Goal: Task Accomplishment & Management: Complete application form

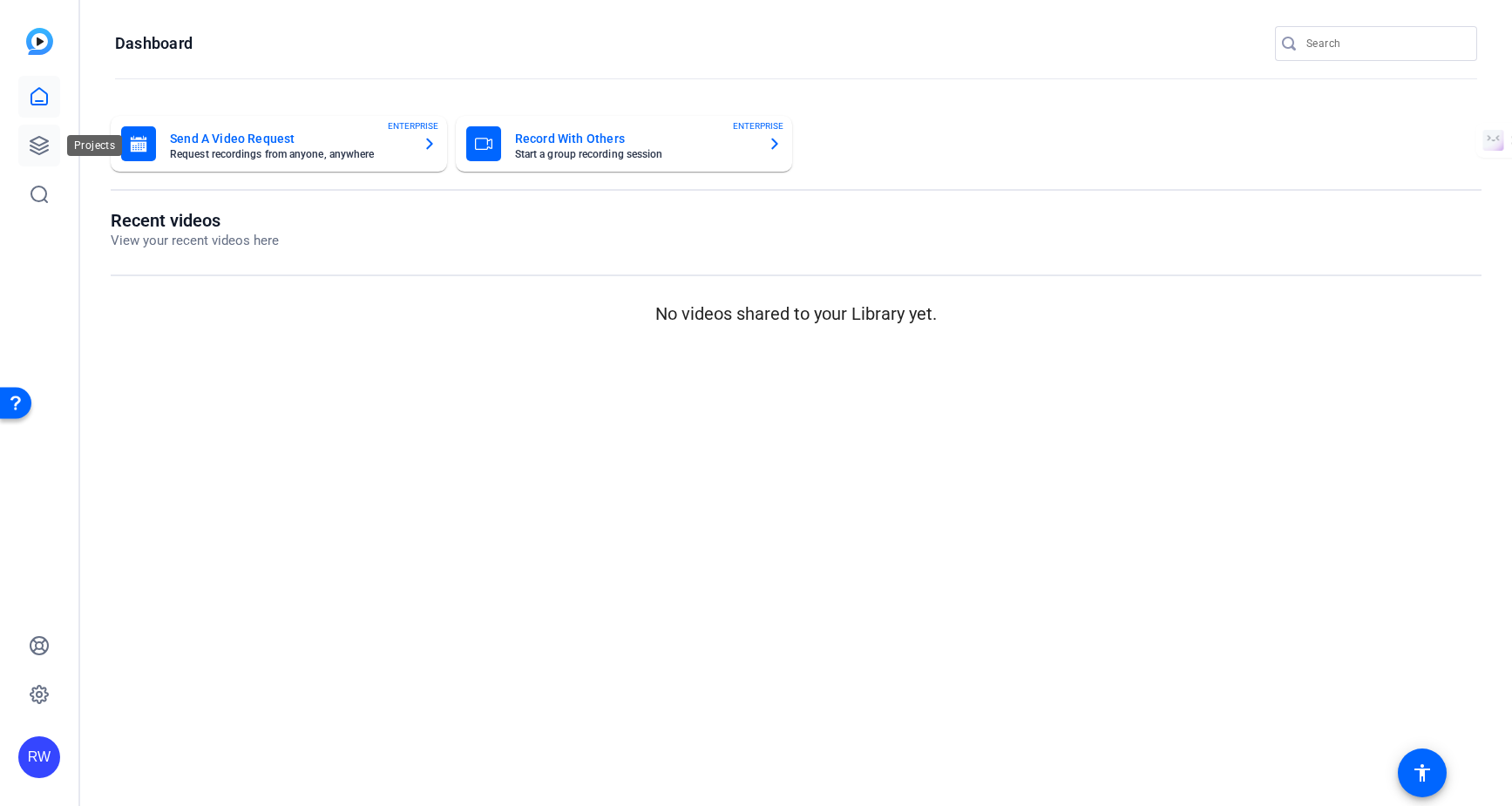
click at [38, 143] on icon at bounding box center [39, 145] width 17 height 17
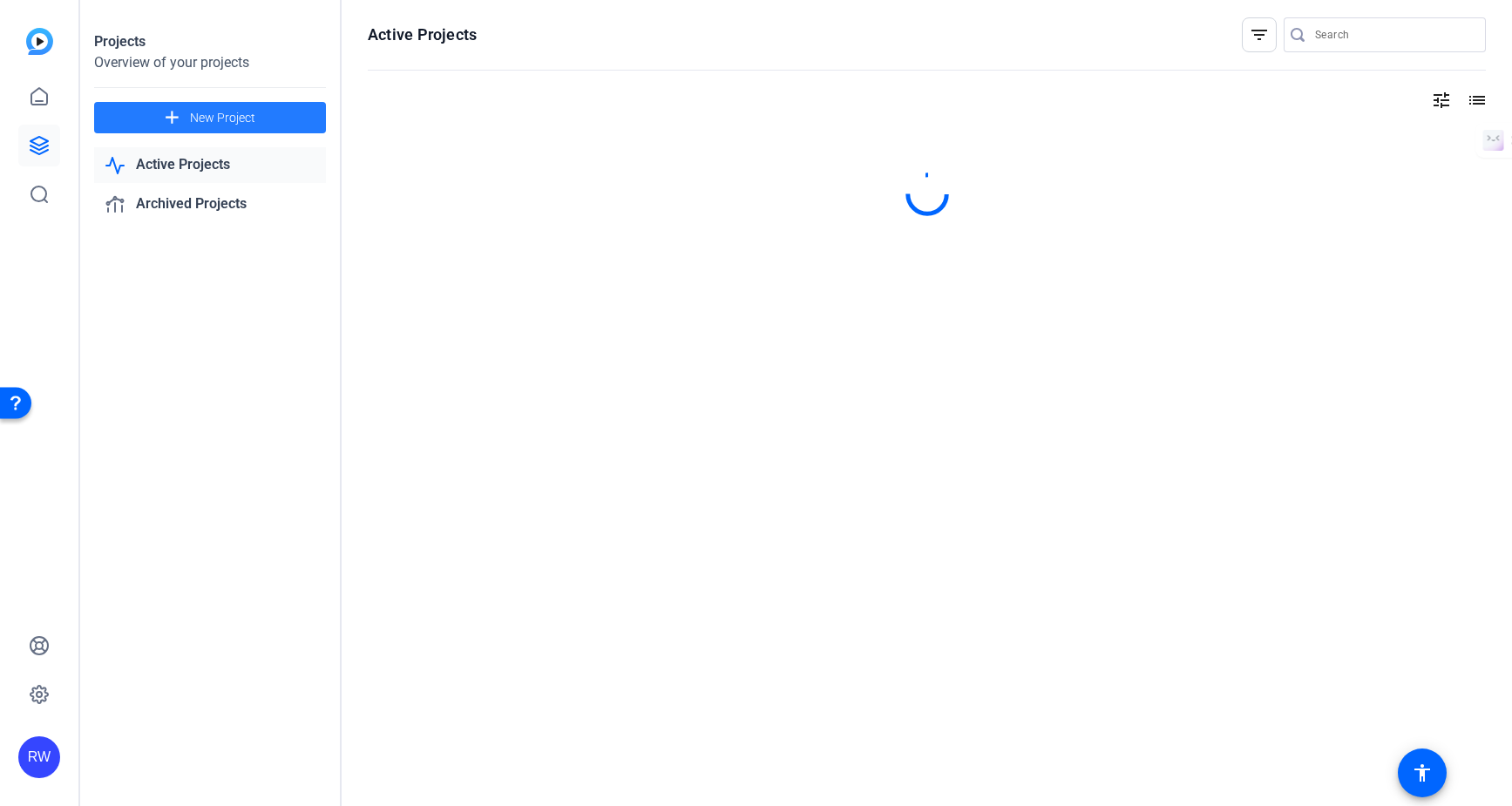
click at [219, 120] on span "New Project" at bounding box center [222, 117] width 65 height 18
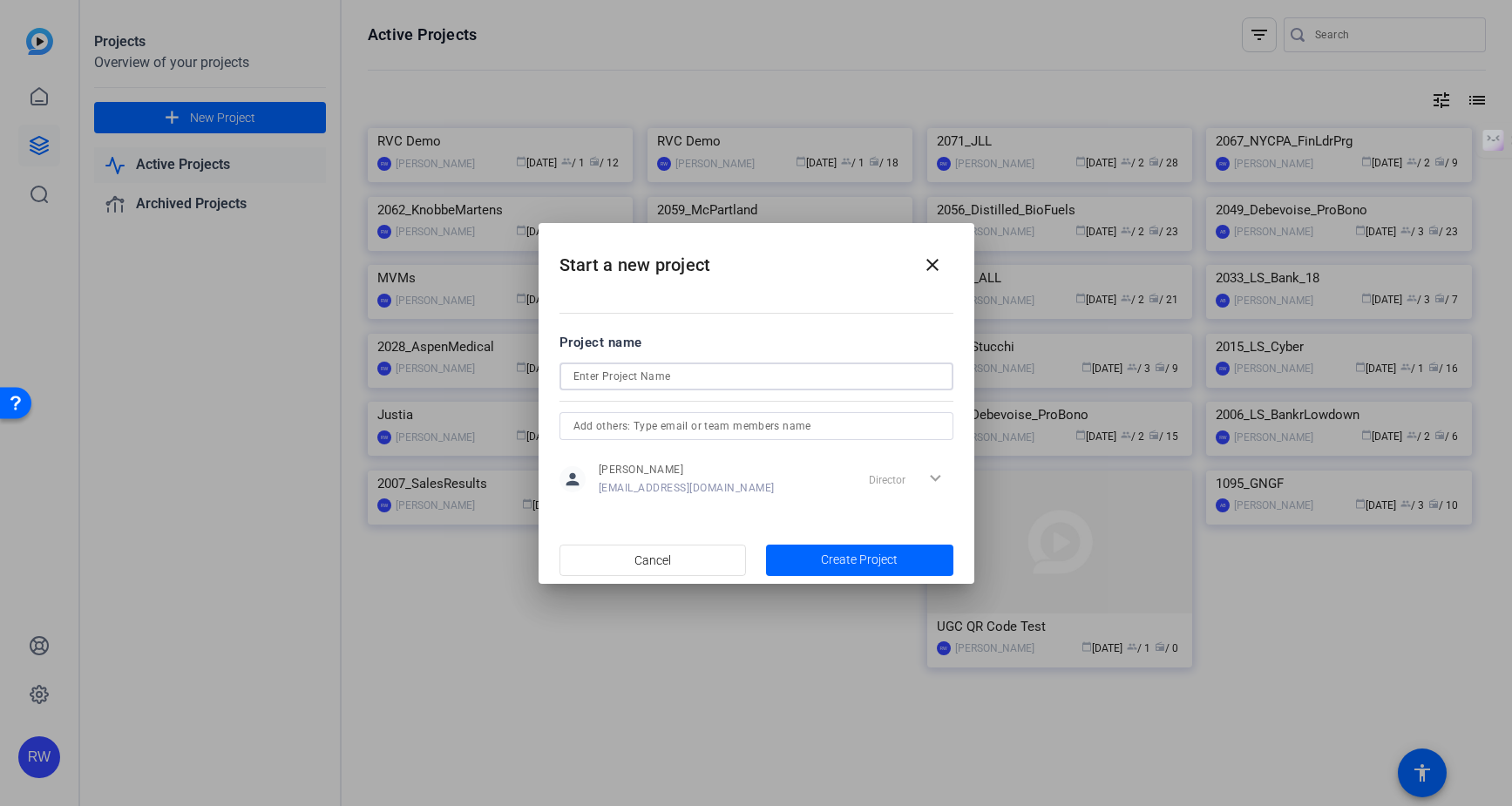
click at [0, 0] on input at bounding box center [0, 0] width 0 height 0
type input "2076_DeWitt"
click at [830, 554] on span "Create Project" at bounding box center [858, 560] width 77 height 18
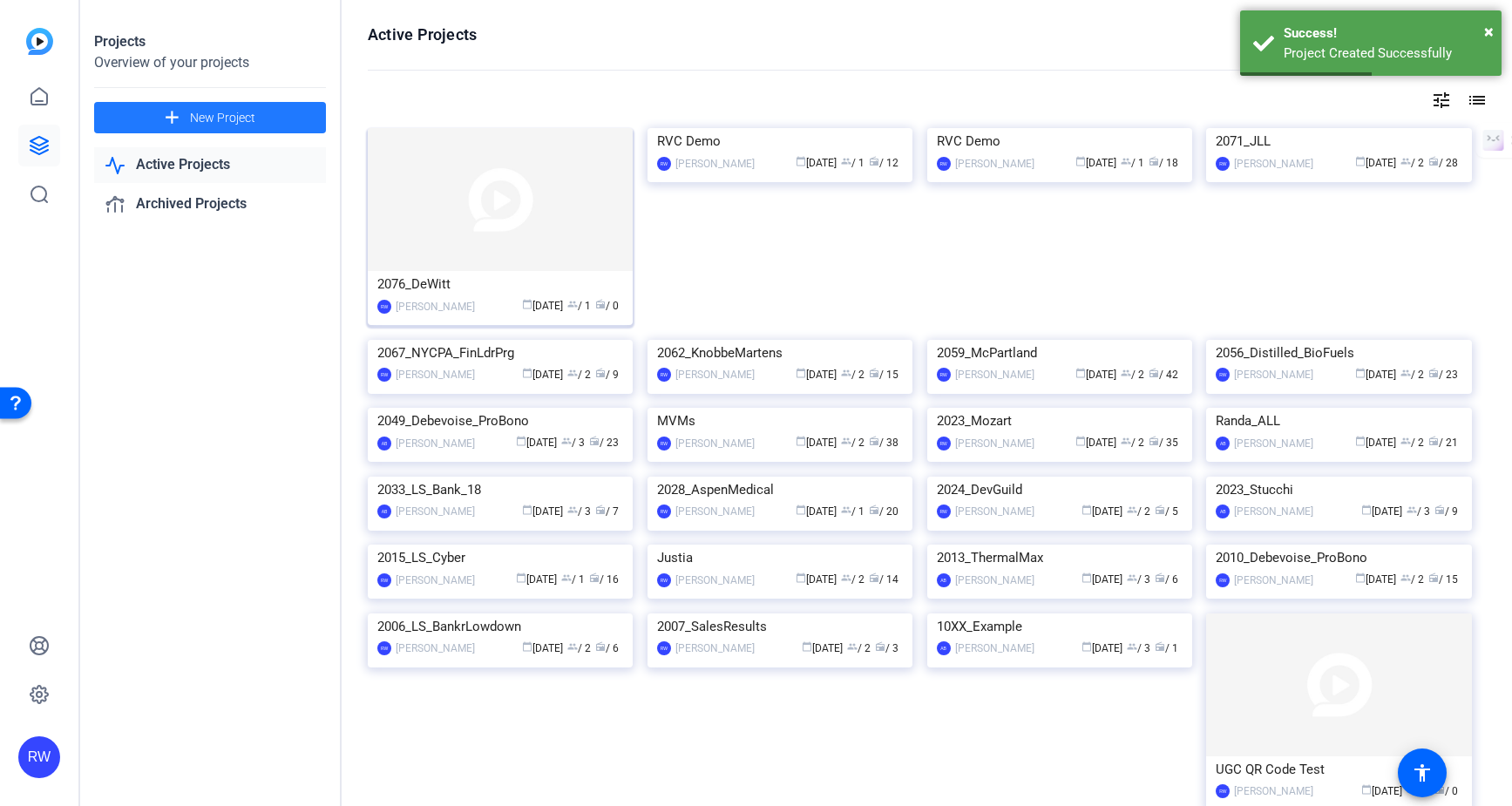
click at [486, 186] on img at bounding box center [500, 200] width 264 height 143
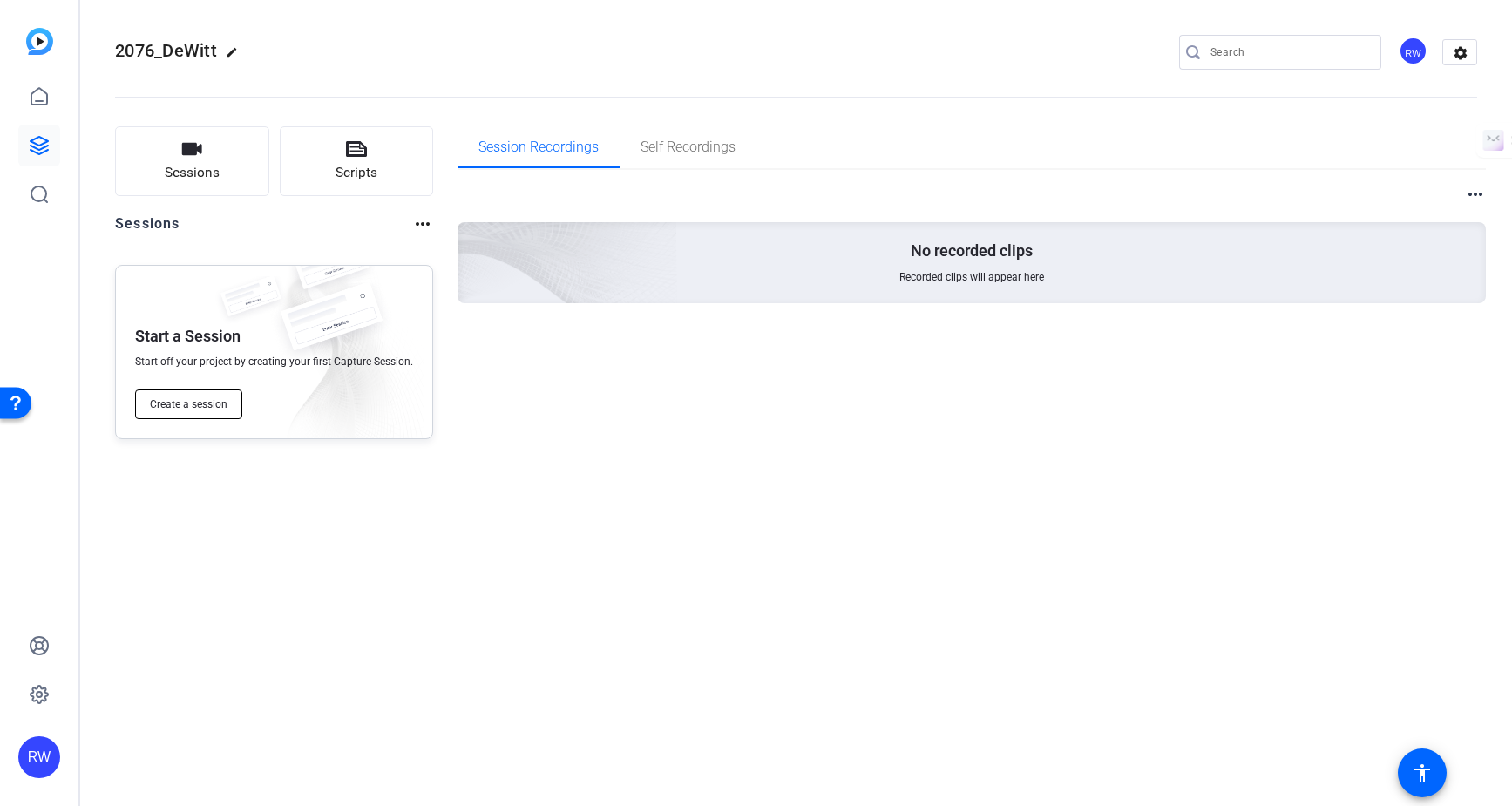
click at [196, 403] on span "Create a session" at bounding box center [189, 404] width 77 height 14
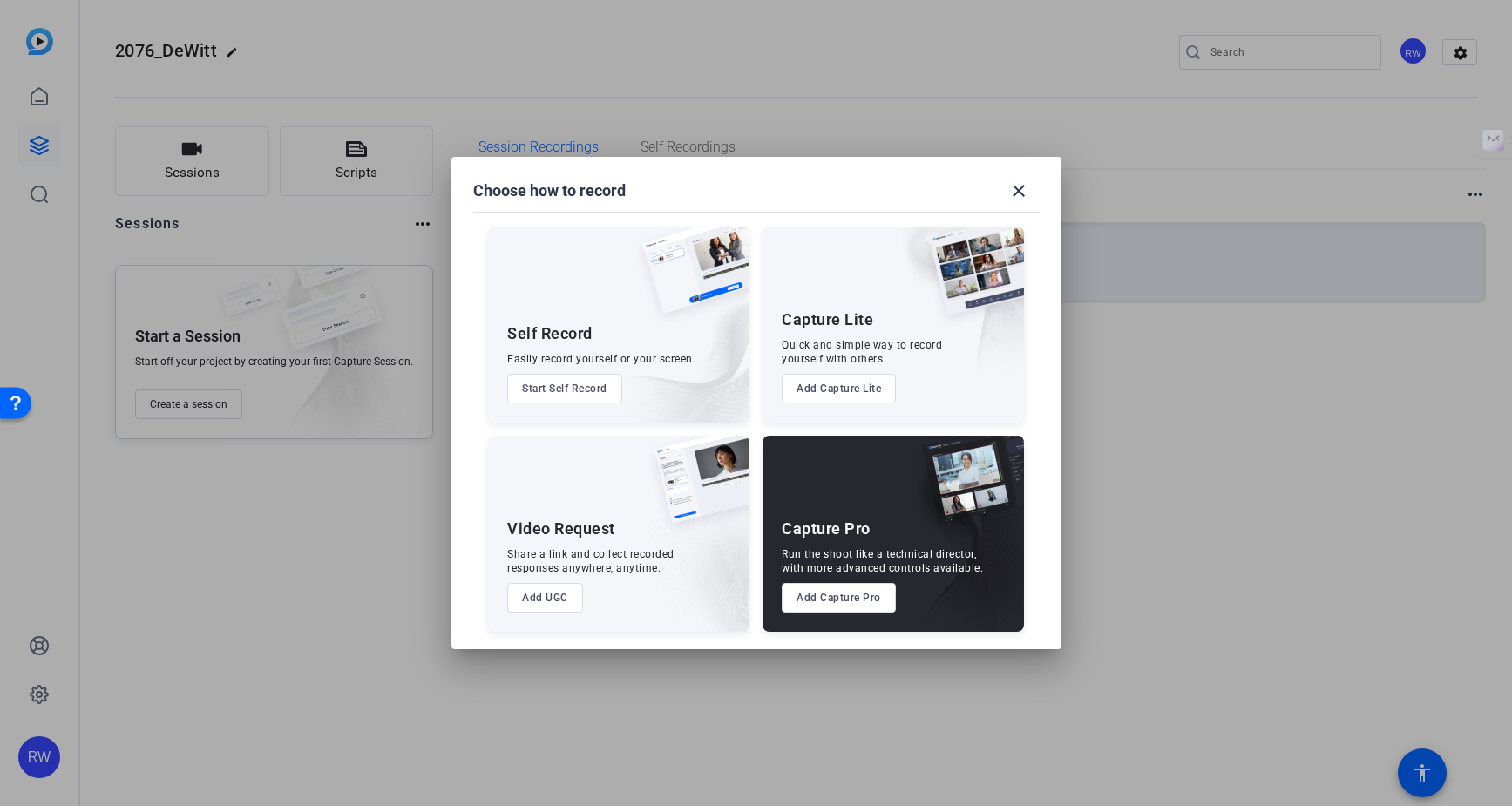
click at [871, 513] on div "Capture Pro Run the shoot like a technical director, with more advanced control…" at bounding box center [893, 534] width 262 height 196
click at [846, 603] on button "Add Capture Pro" at bounding box center [839, 598] width 114 height 30
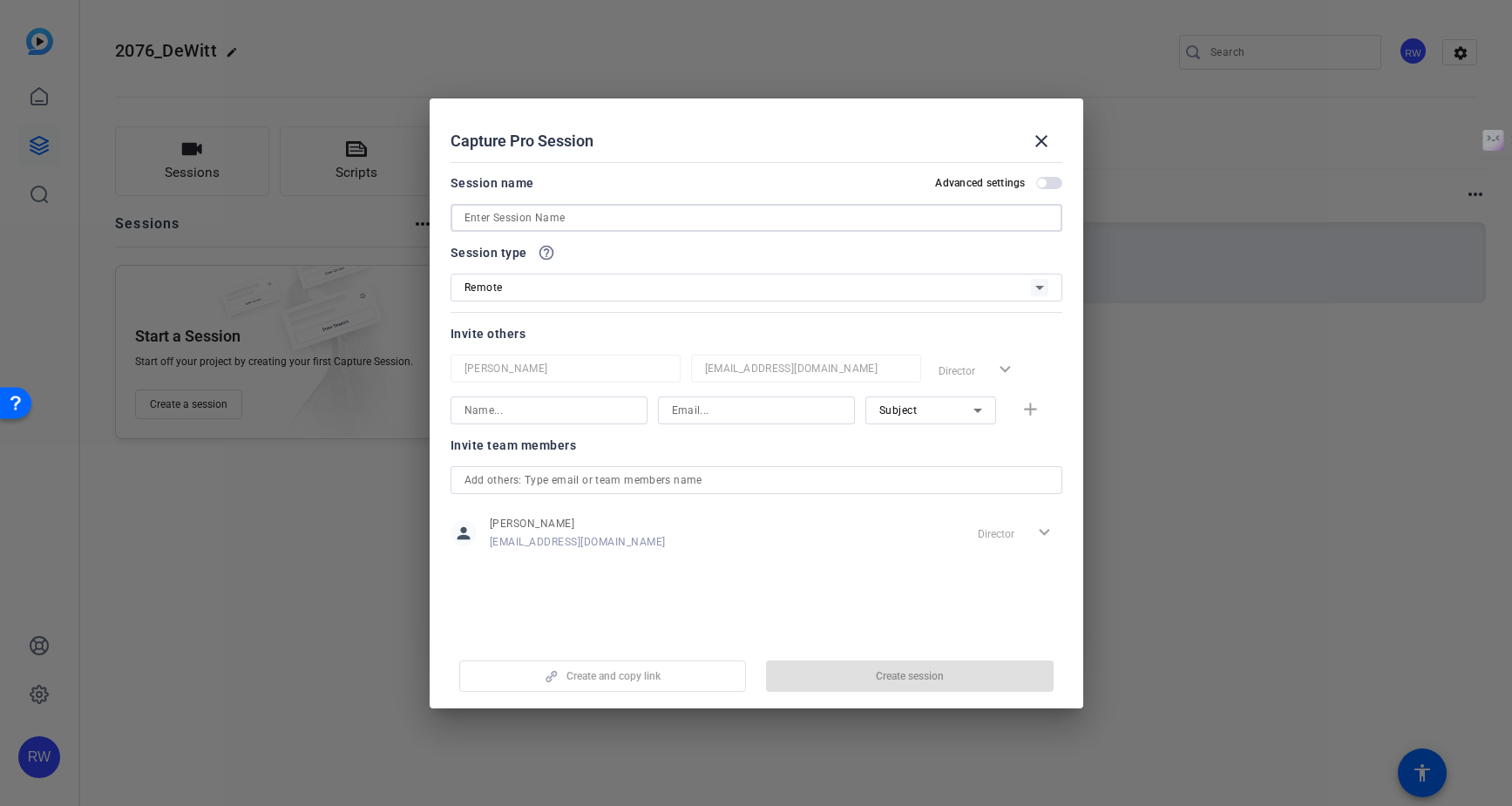
click at [589, 213] on input at bounding box center [756, 218] width 584 height 21
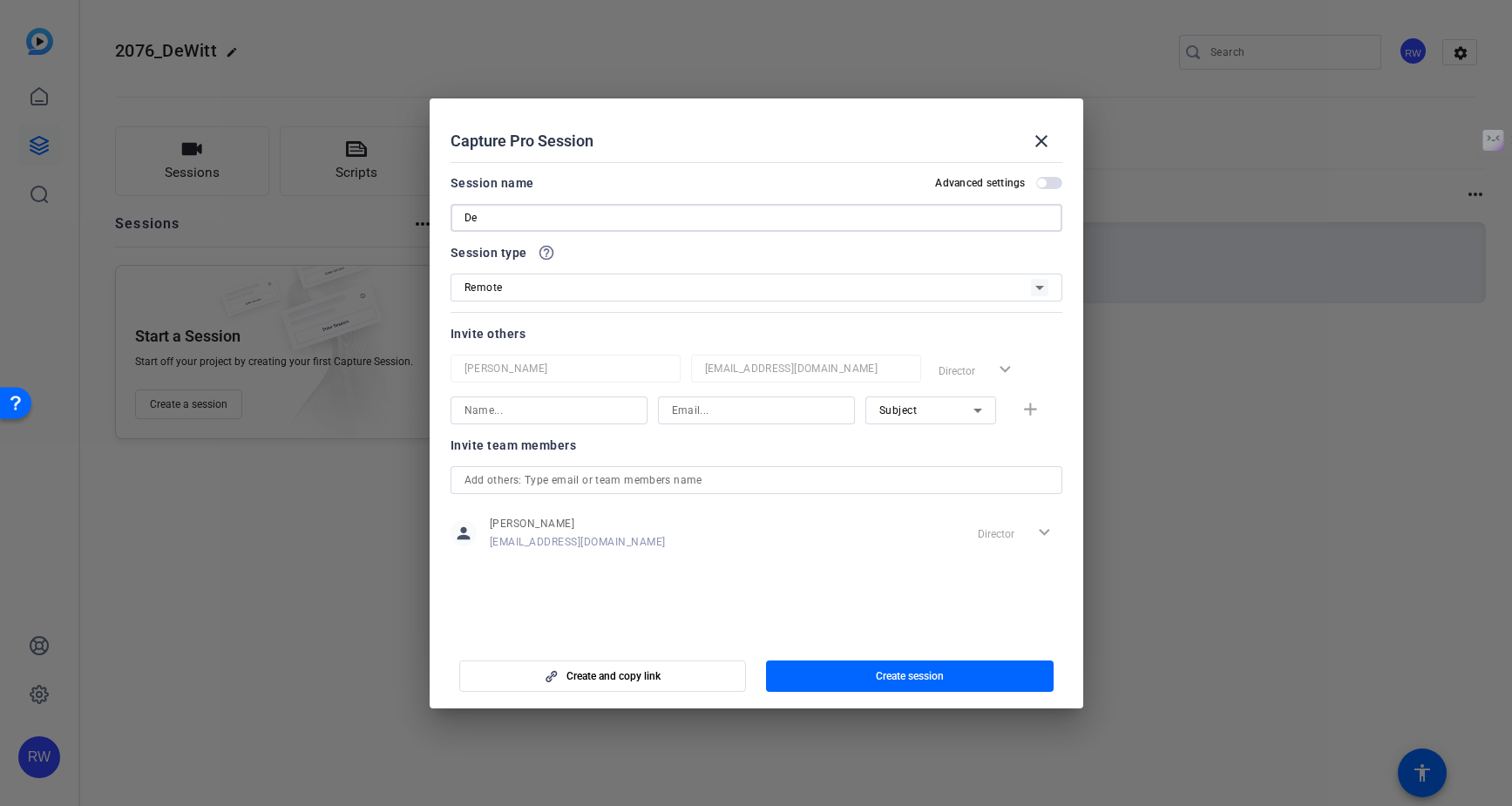
type input "D"
type input "2076_DeWitt"
click at [703, 416] on input at bounding box center [756, 411] width 170 height 21
paste input "[EMAIL_ADDRESS][DOMAIN_NAME]"
click at [576, 414] on input at bounding box center [548, 411] width 170 height 21
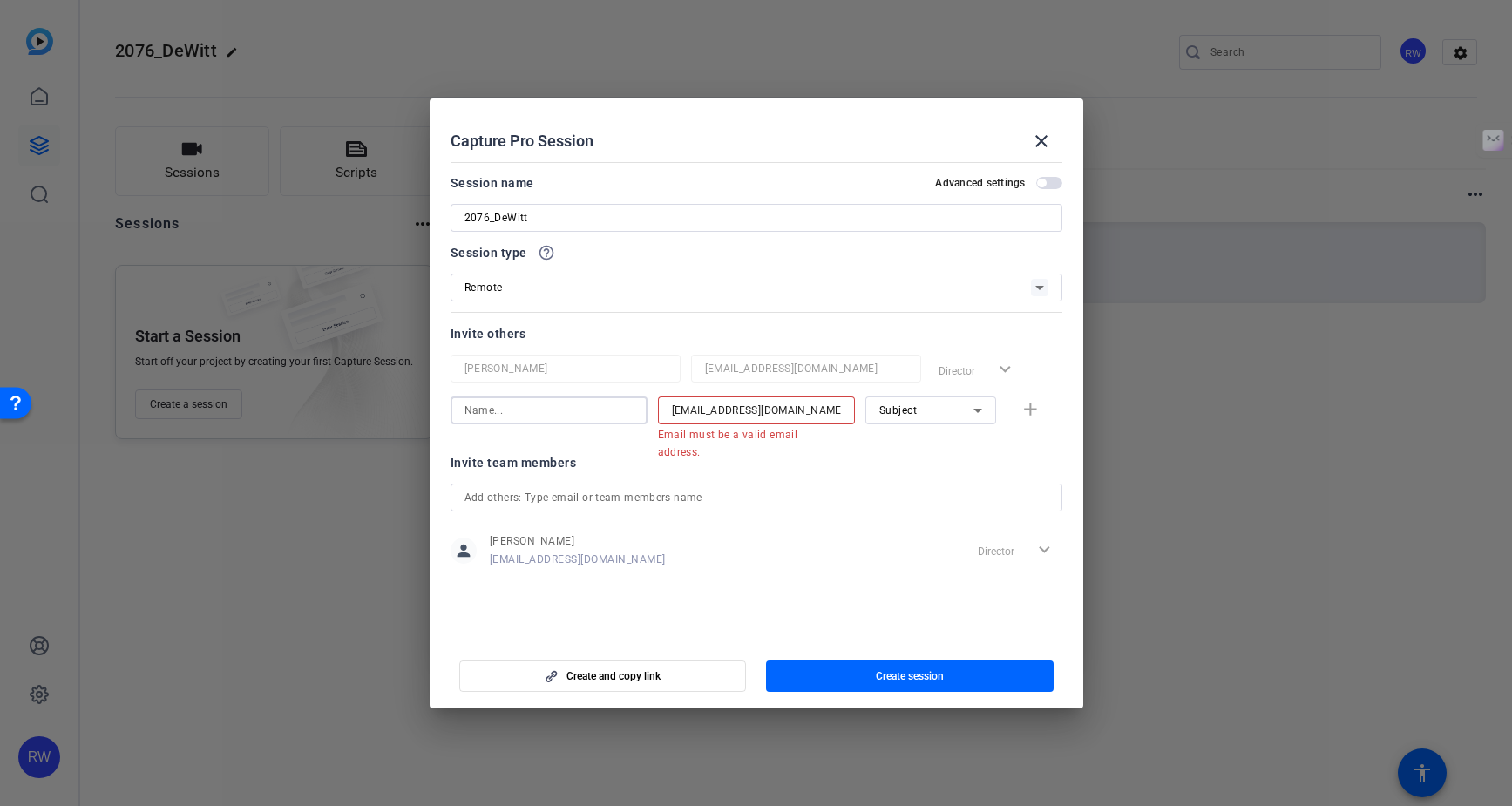
click at [798, 412] on input "[EMAIL_ADDRESS][DOMAIN_NAME]" at bounding box center [756, 411] width 170 height 21
type input "[EMAIL_ADDRESS][DOMAIN_NAME]"
click at [576, 420] on div at bounding box center [548, 410] width 170 height 28
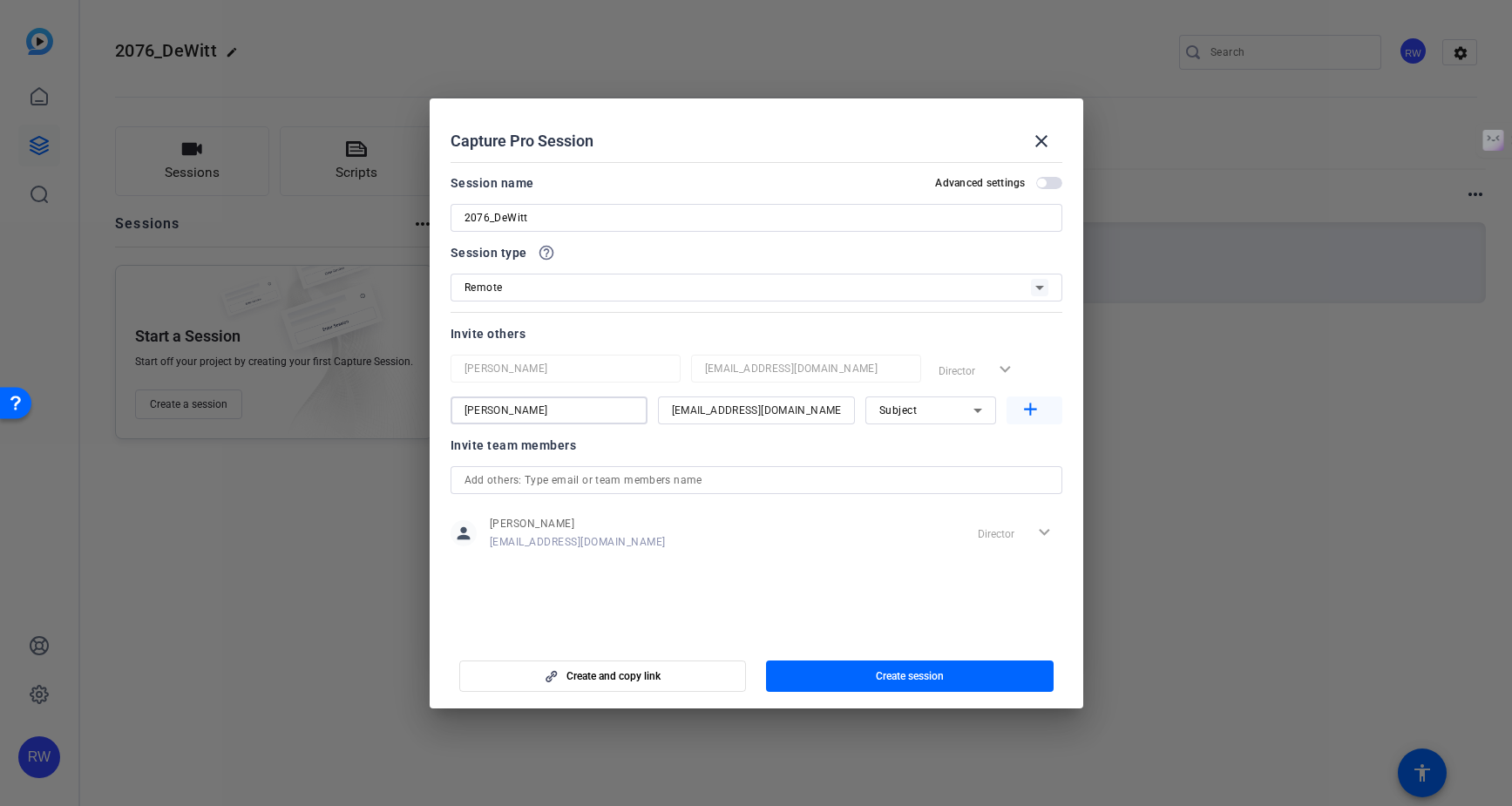
type input "[PERSON_NAME]"
click at [1035, 406] on mat-icon "add" at bounding box center [1030, 410] width 21 height 21
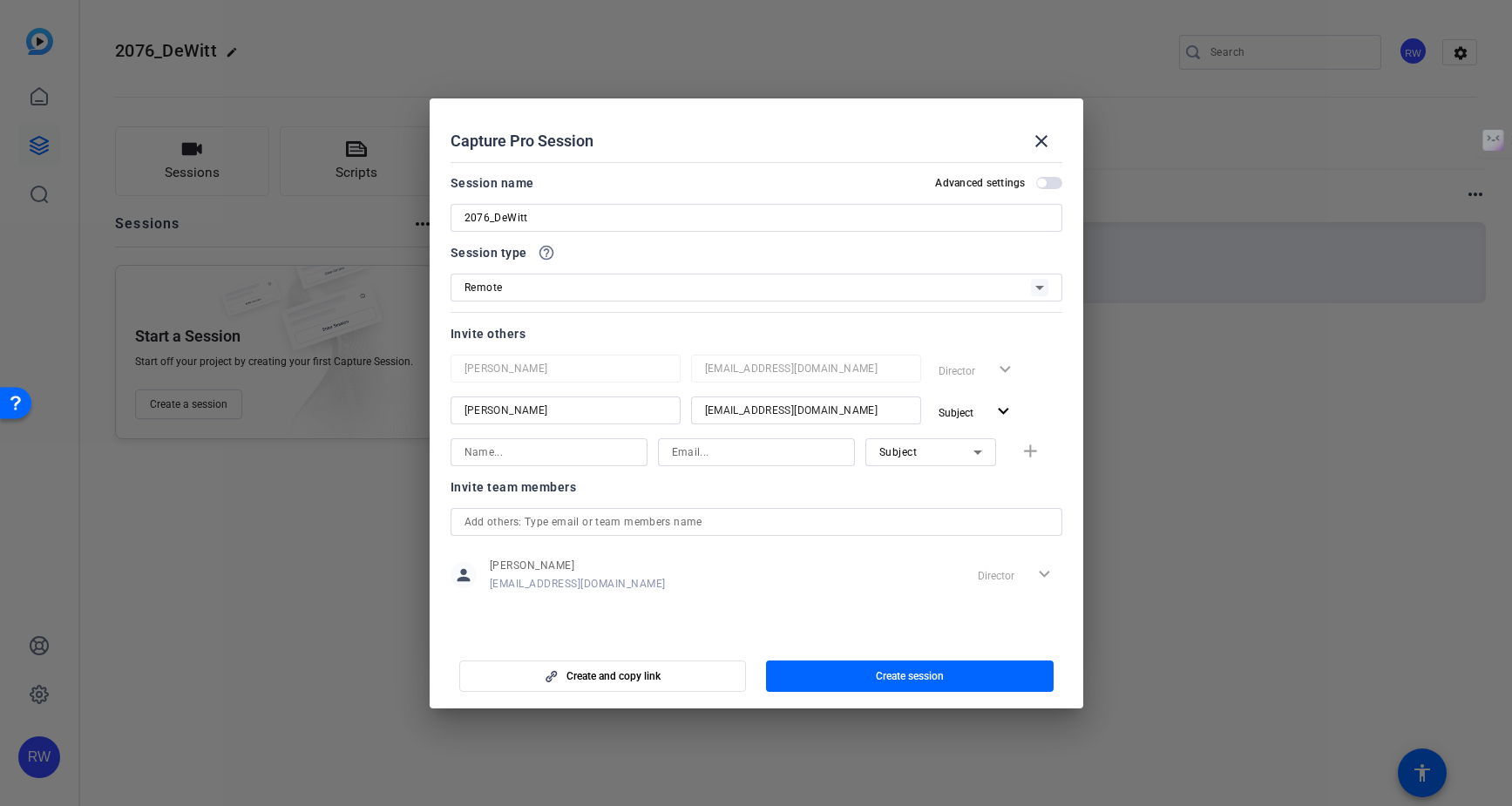
click at [894, 458] on div "Subject" at bounding box center [926, 451] width 94 height 21
click at [896, 488] on span "Collaborator" at bounding box center [911, 486] width 64 height 21
click at [813, 579] on div "person Robert Weiss rweiss@multivisiondigital.com Director expand_more" at bounding box center [756, 574] width 611 height 44
click at [583, 455] on input at bounding box center [548, 452] width 170 height 21
click at [531, 458] on input "ed" at bounding box center [548, 452] width 170 height 21
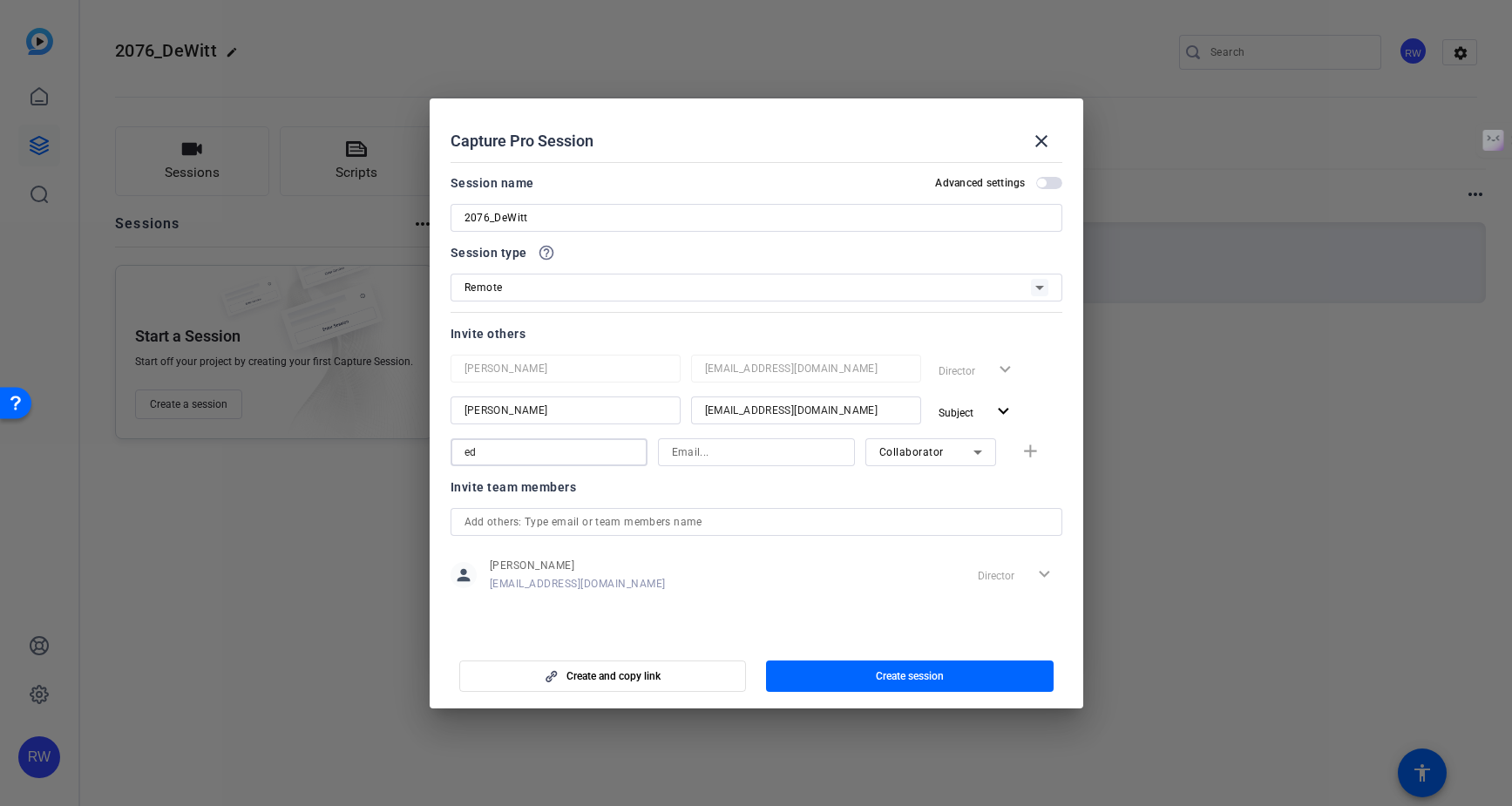
type input "e"
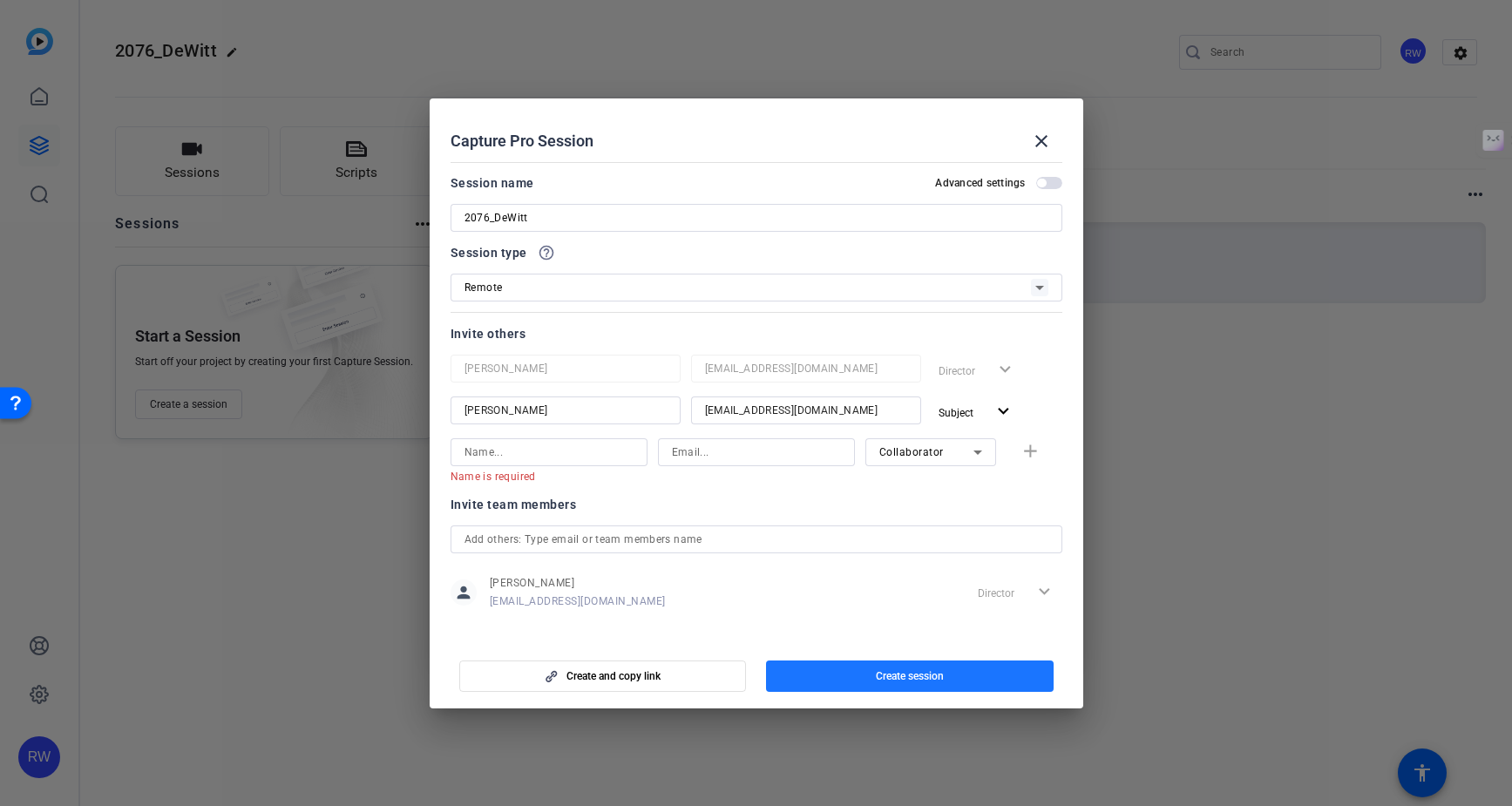
drag, startPoint x: 931, startPoint y: 674, endPoint x: 931, endPoint y: 659, distance: 15.0
click at [931, 673] on span "Create session" at bounding box center [910, 676] width 68 height 14
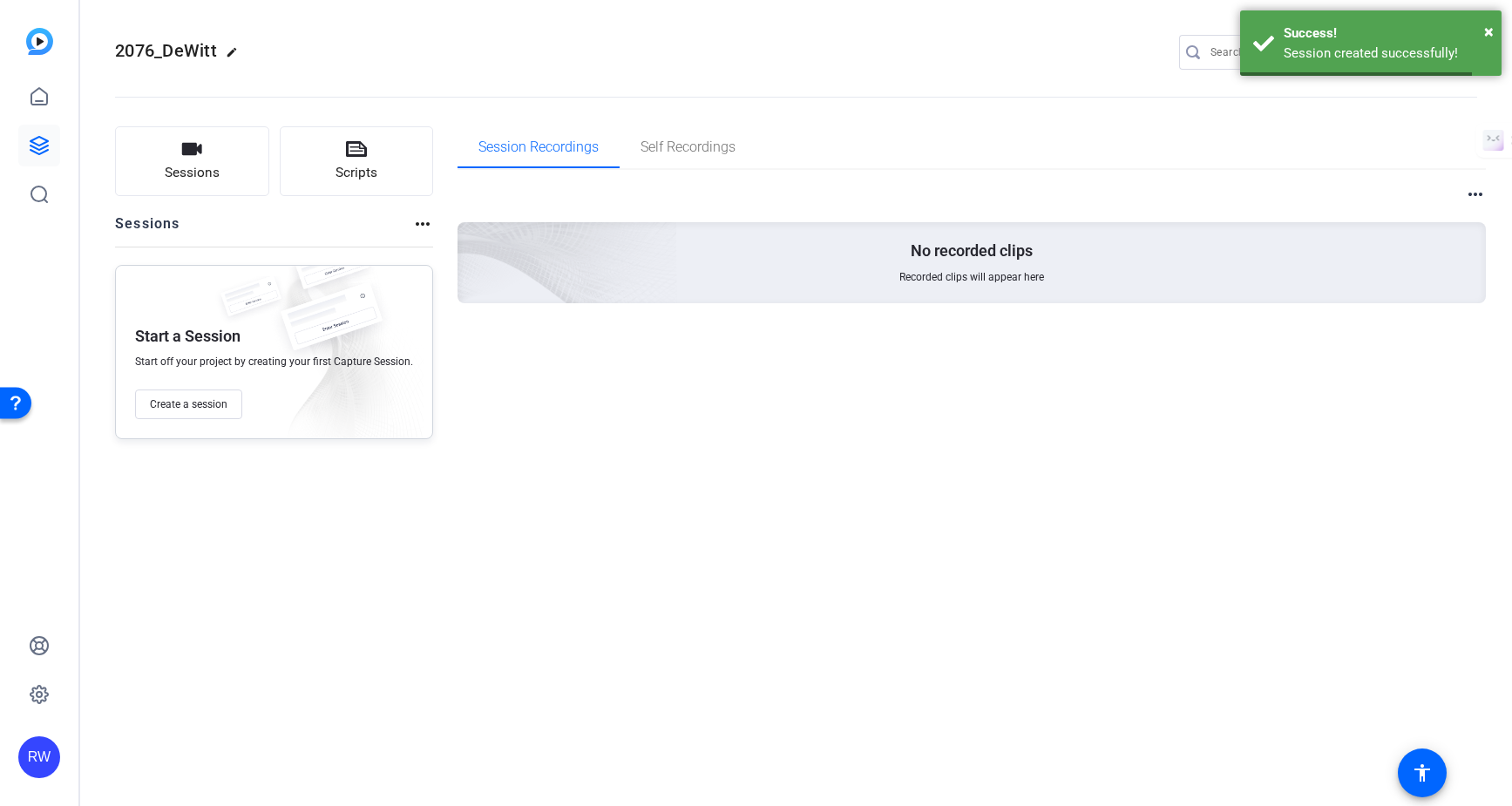
click at [558, 461] on div "2076_DeWitt edit RW settings Sessions Scripts Sessions more_horiz Start a Sessi…" at bounding box center [796, 403] width 1432 height 806
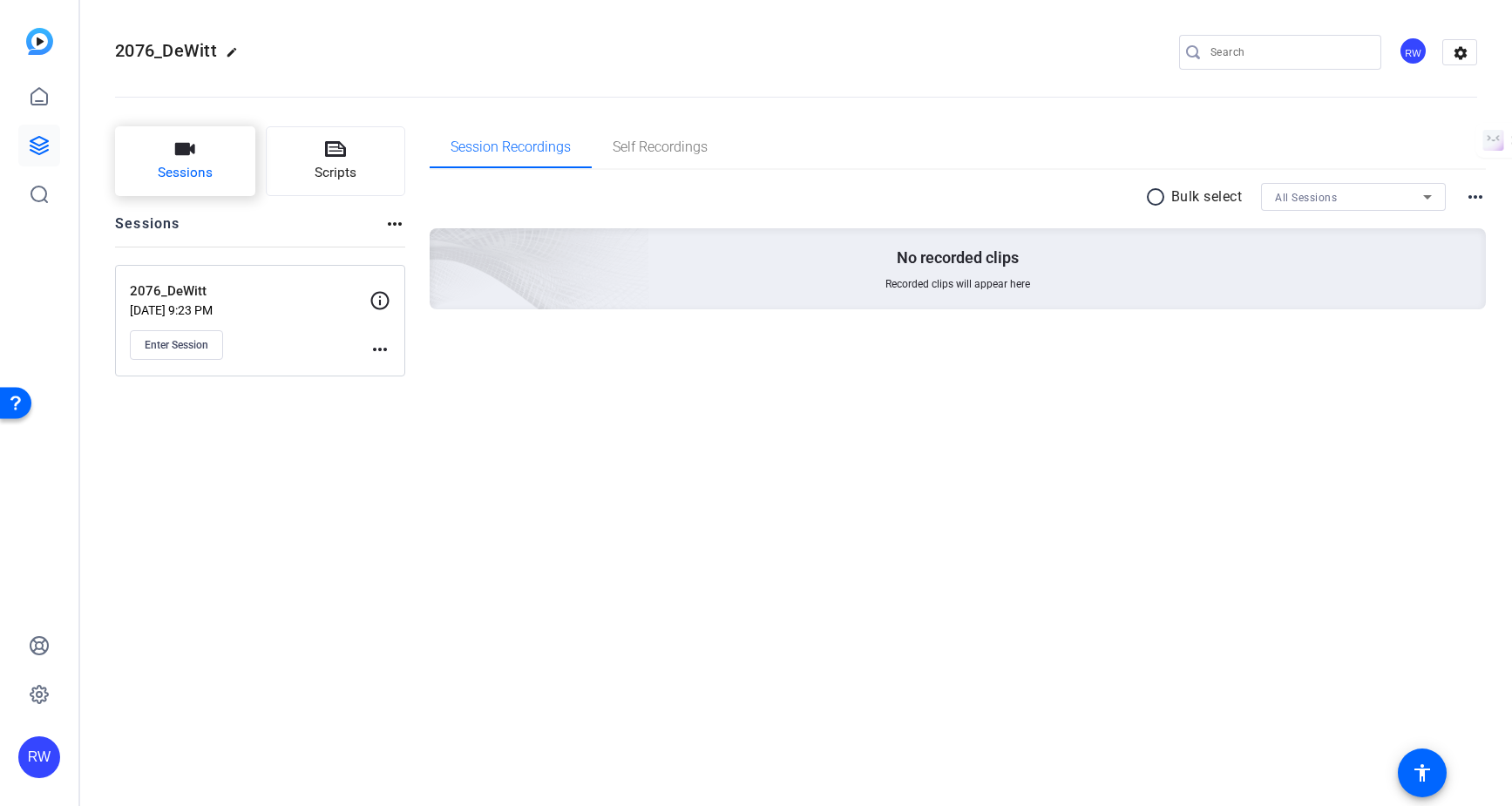
click at [203, 170] on span "Sessions" at bounding box center [185, 172] width 55 height 20
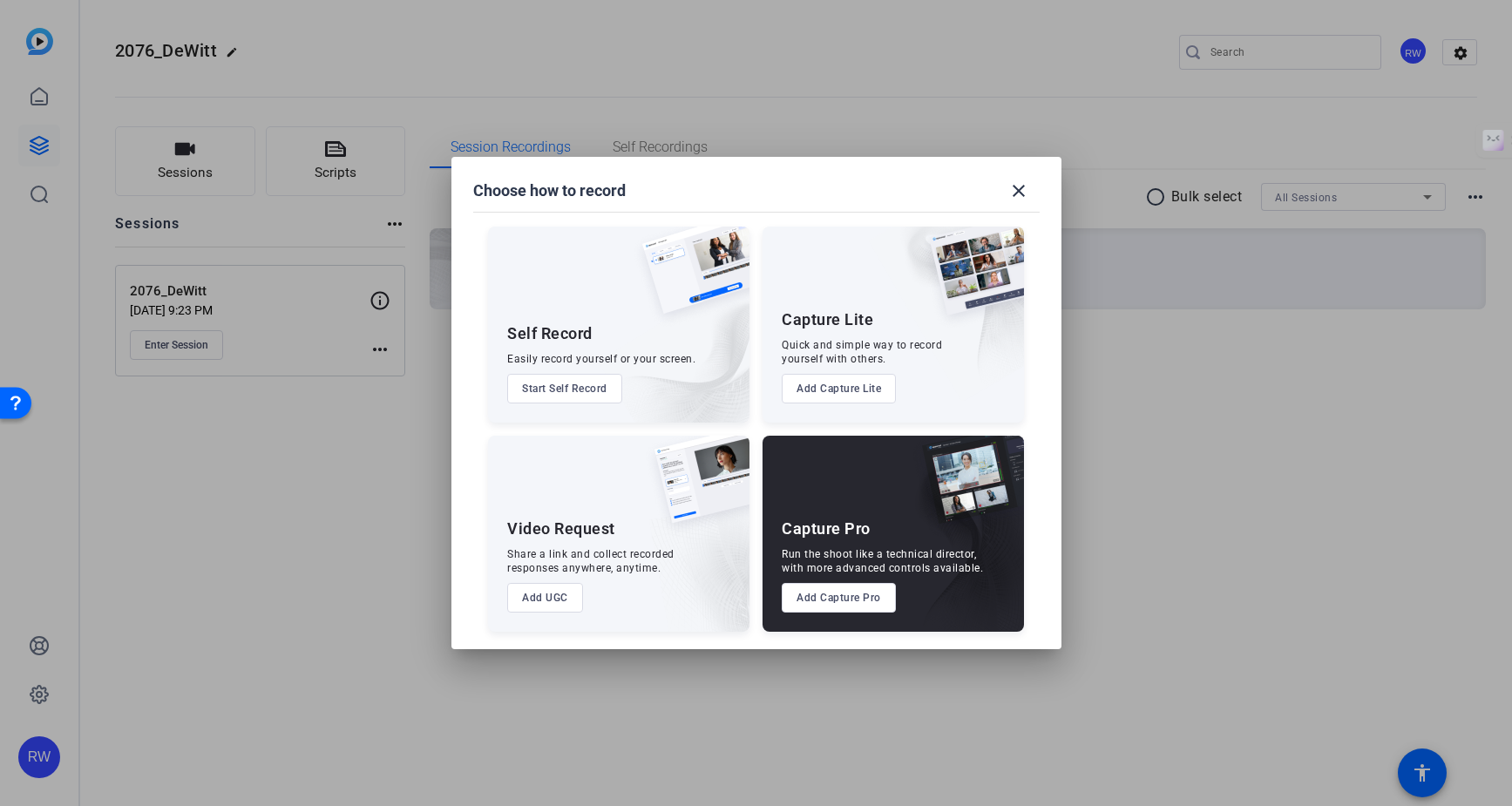
click at [349, 450] on div at bounding box center [756, 403] width 1512 height 806
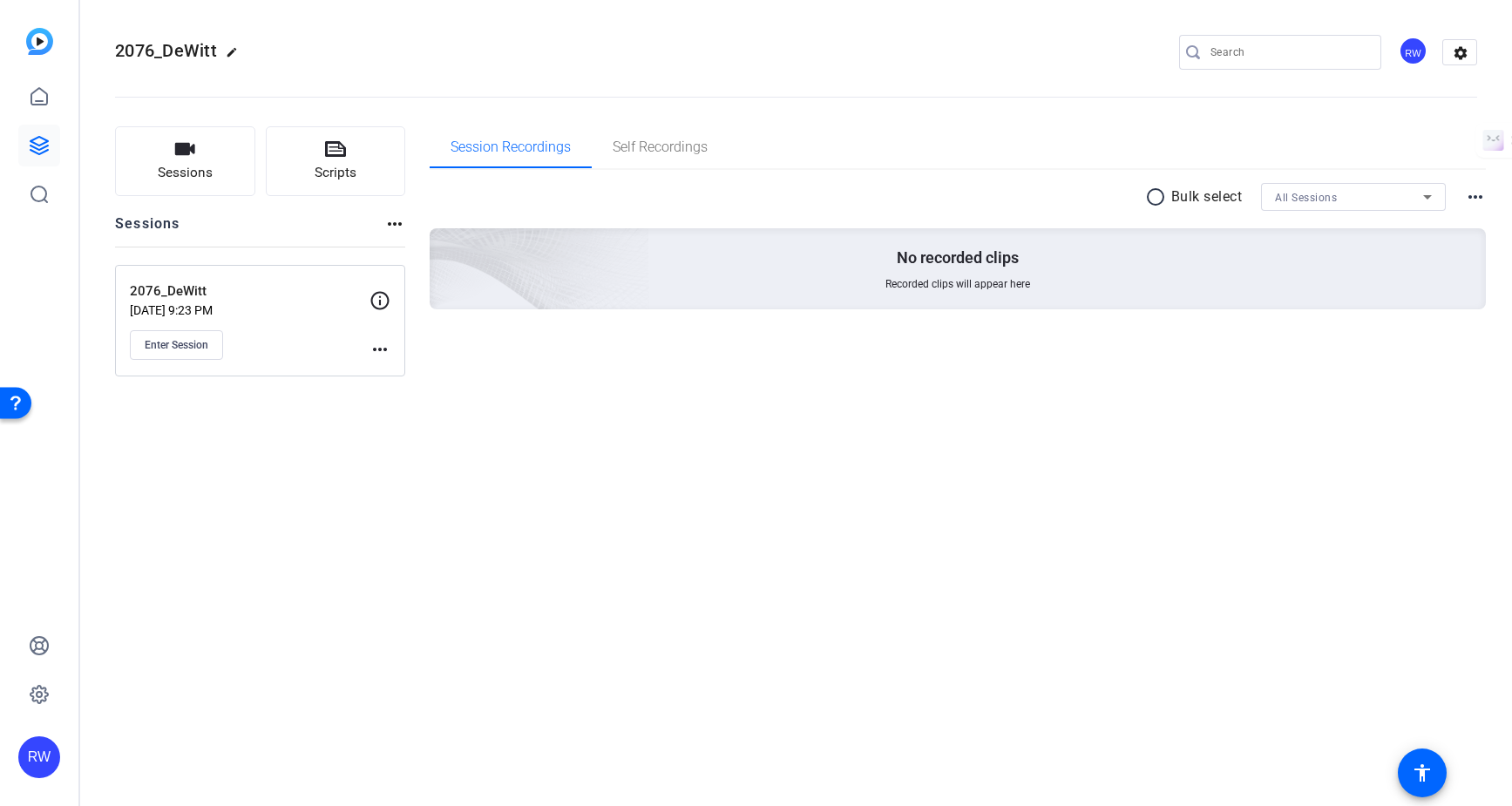
click at [378, 350] on mat-icon "more_horiz" at bounding box center [380, 350] width 21 height 21
click at [378, 350] on div at bounding box center [756, 403] width 1512 height 806
click at [184, 340] on span "Enter Session" at bounding box center [176, 345] width 64 height 14
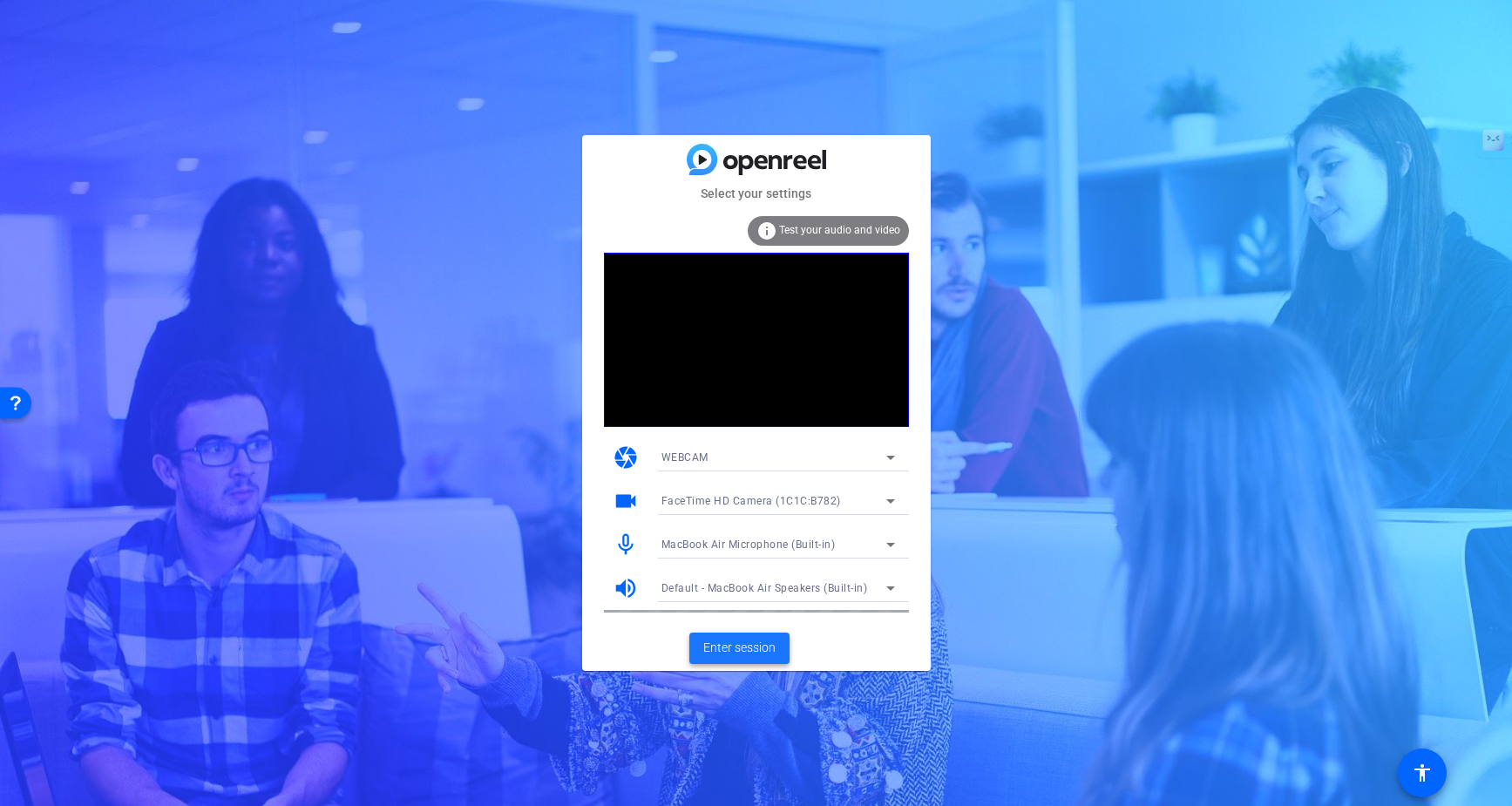
click at [749, 641] on span "Enter session" at bounding box center [739, 647] width 73 height 18
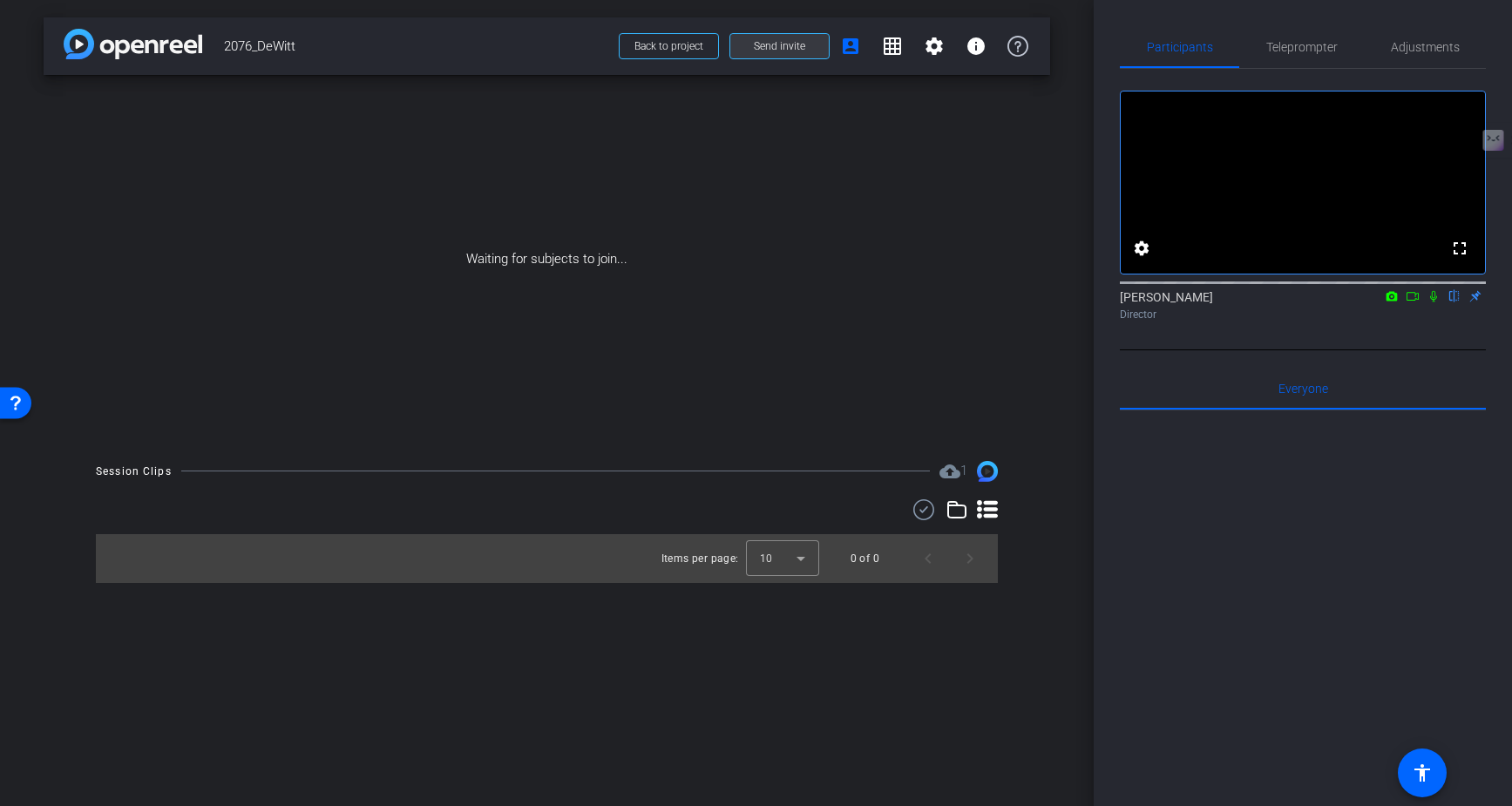
click at [784, 44] on span "Send invite" at bounding box center [779, 46] width 51 height 14
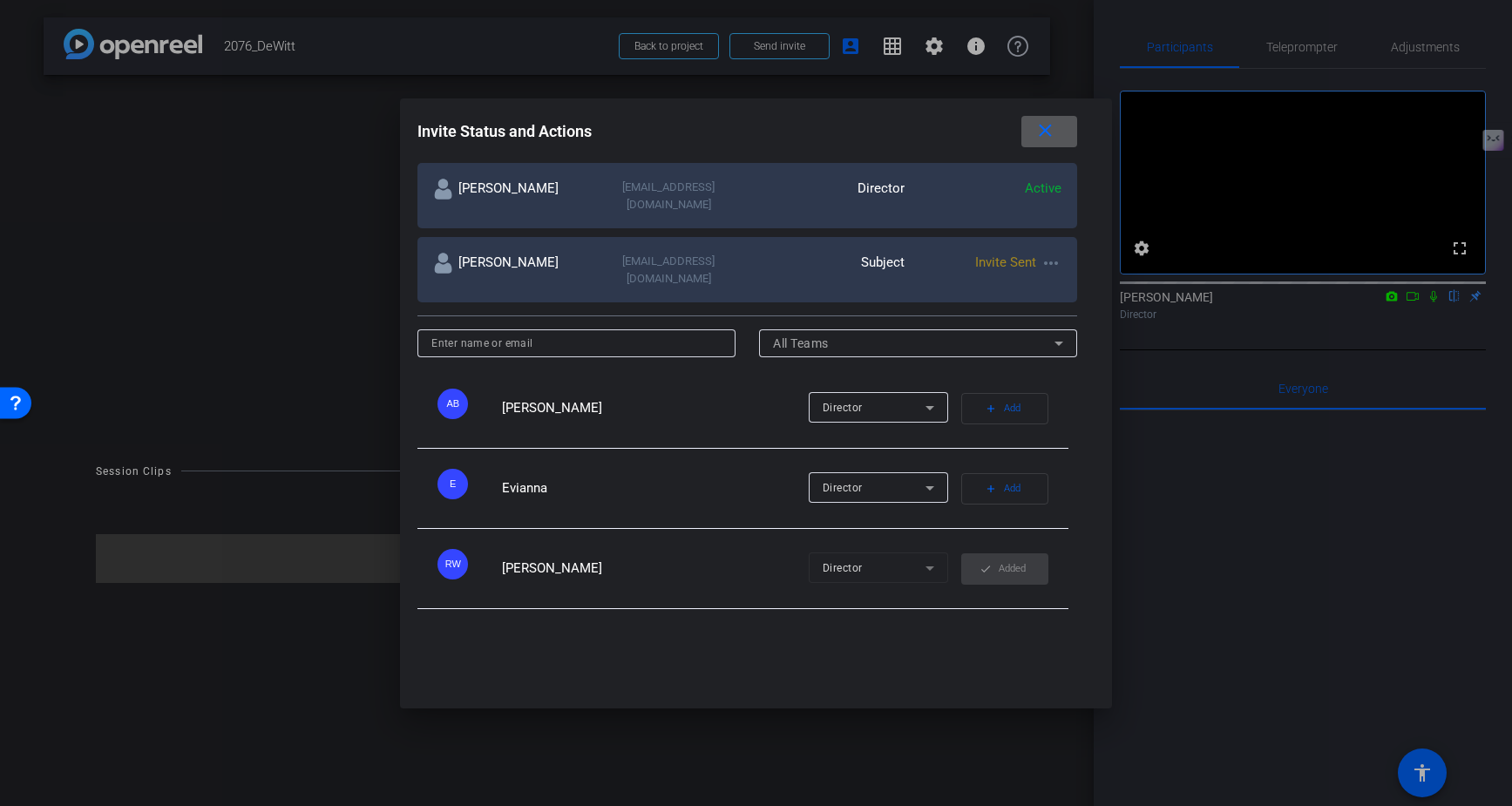
scroll to position [318, 0]
click at [1003, 473] on span "Add" at bounding box center [1011, 484] width 16 height 24
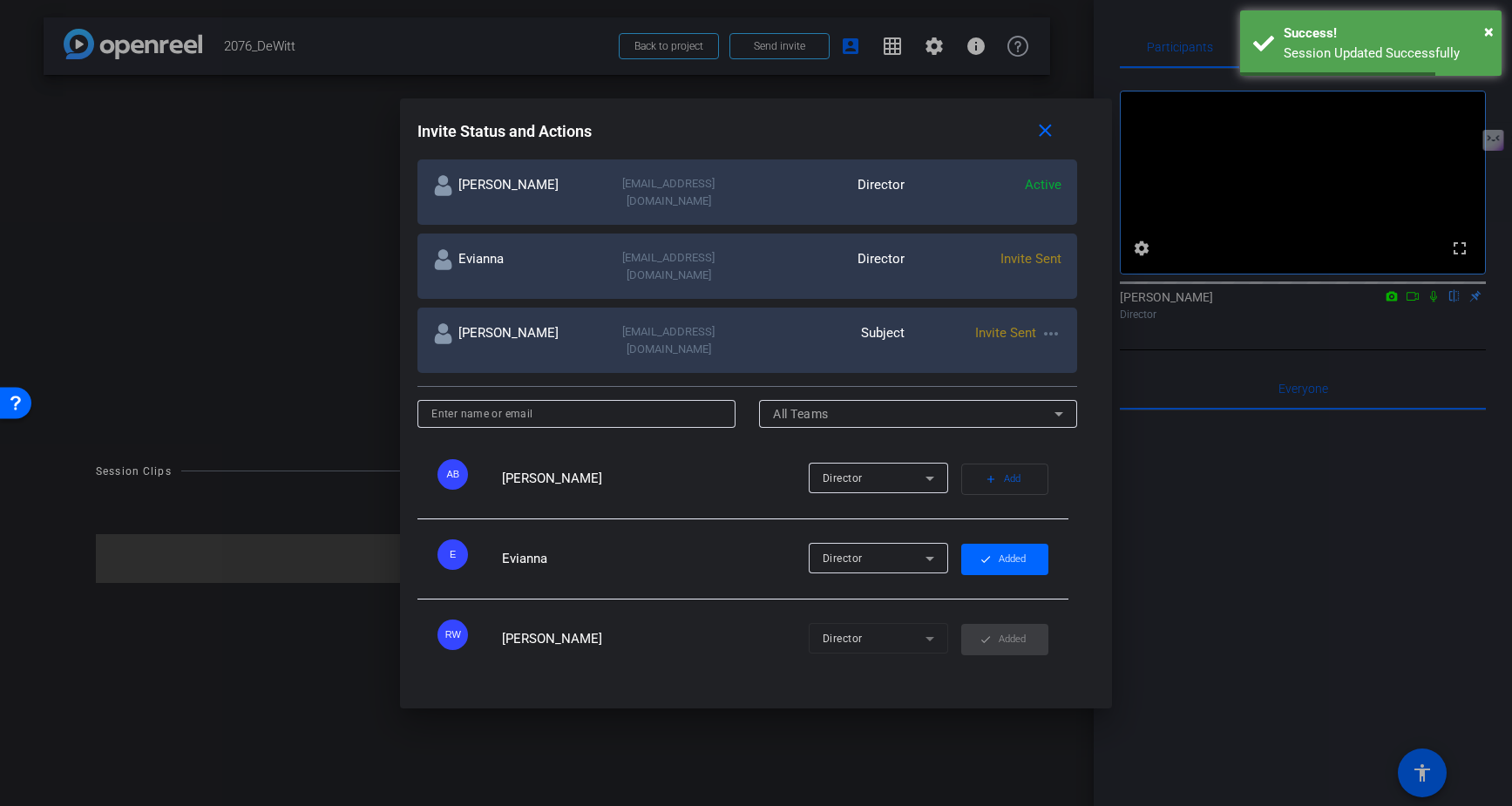
scroll to position [0, 0]
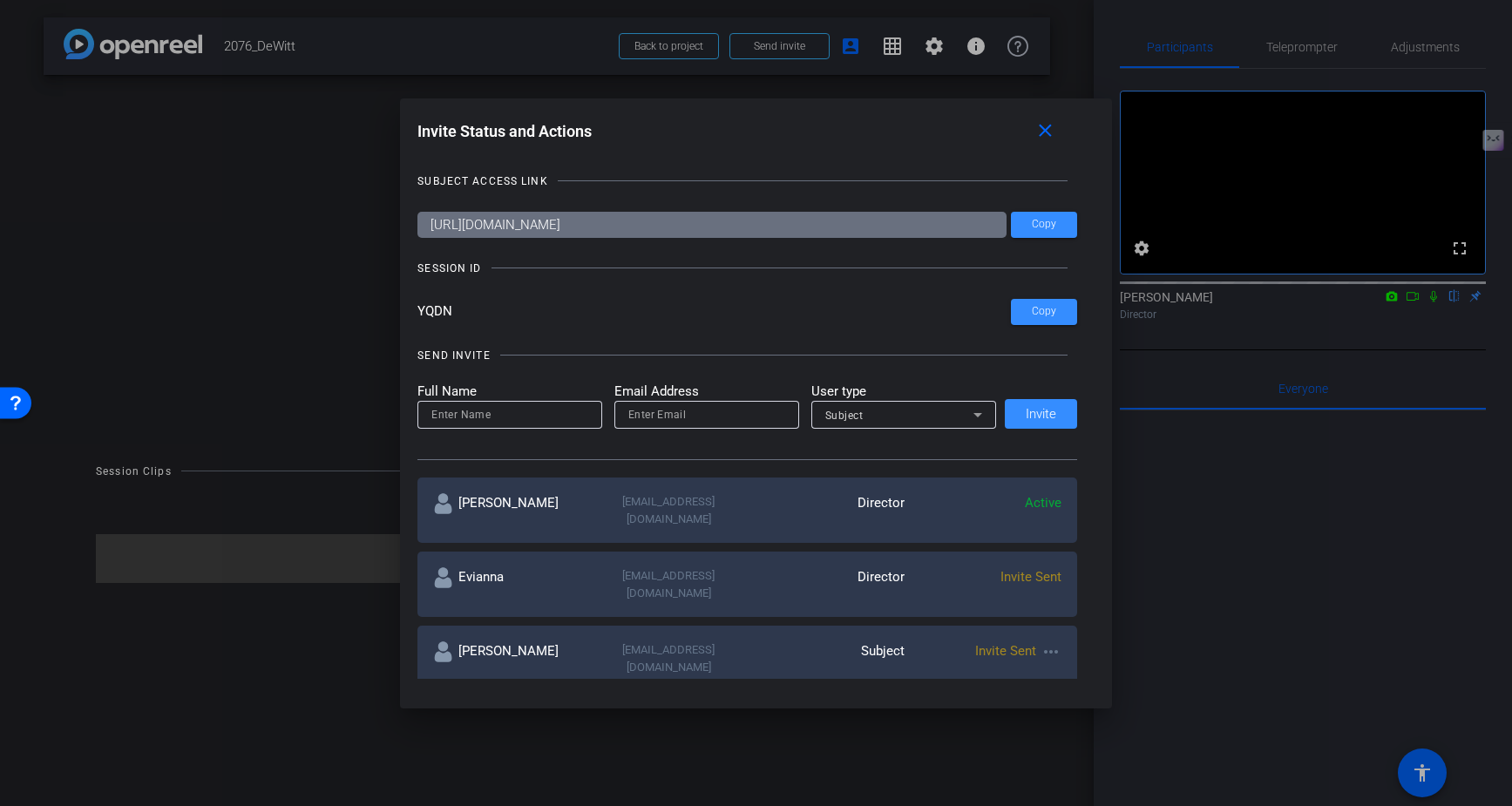
click at [350, 487] on div at bounding box center [756, 403] width 1512 height 806
